Goal: Task Accomplishment & Management: Use online tool/utility

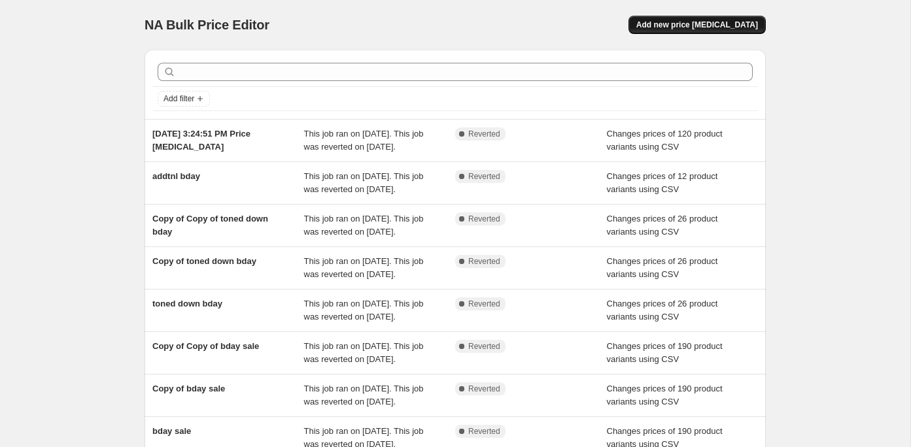
click at [685, 27] on span "Add new price [MEDICAL_DATA]" at bounding box center [698, 25] width 122 height 10
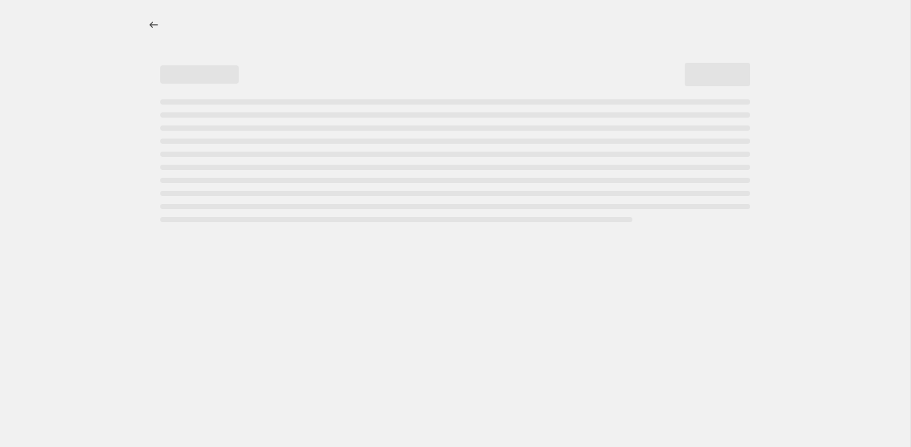
select select "percentage"
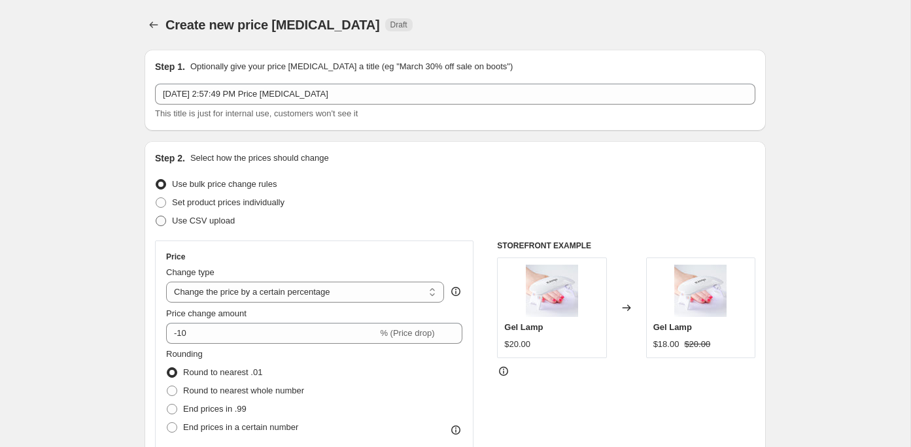
click at [195, 226] on span "Use CSV upload" at bounding box center [203, 221] width 63 height 10
click at [156, 217] on input "Use CSV upload" at bounding box center [156, 216] width 1 height 1
radio input "true"
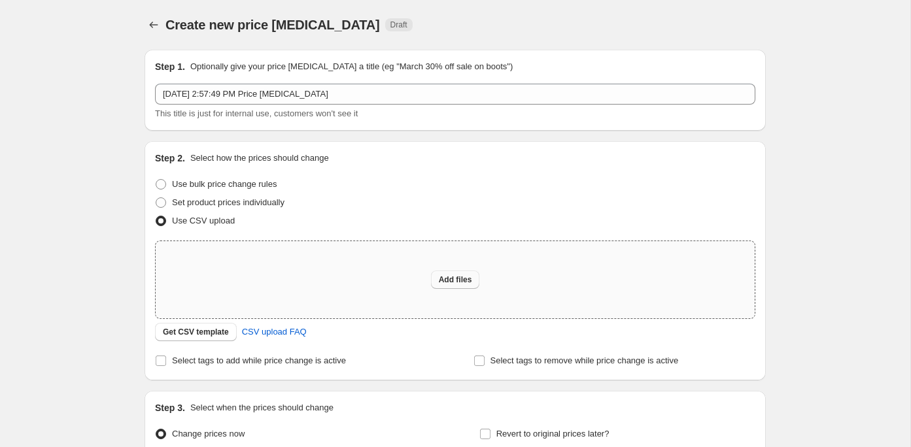
click at [452, 277] on span "Add files" at bounding box center [455, 280] width 33 height 10
